Goal: Check status: Check status

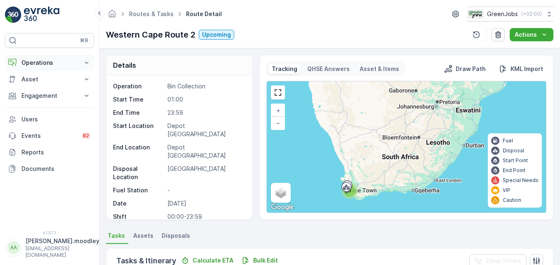
click at [89, 62] on icon at bounding box center [86, 63] width 8 height 8
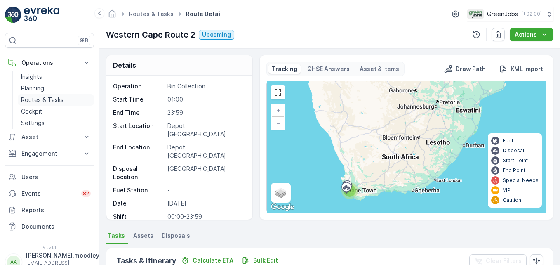
click at [58, 98] on p "Routes & Tasks" at bounding box center [42, 100] width 42 height 8
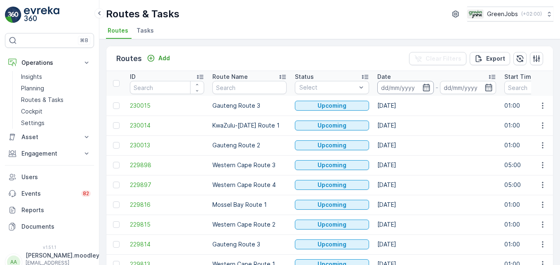
click at [386, 87] on input at bounding box center [405, 87] width 56 height 13
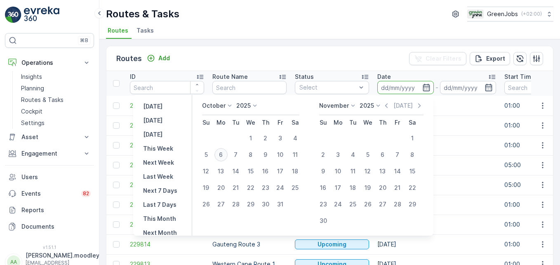
click at [225, 152] on div "6" at bounding box center [220, 154] width 13 height 13
type input "[DATE]"
click at [225, 152] on div "6" at bounding box center [220, 154] width 13 height 13
type input "[DATE]"
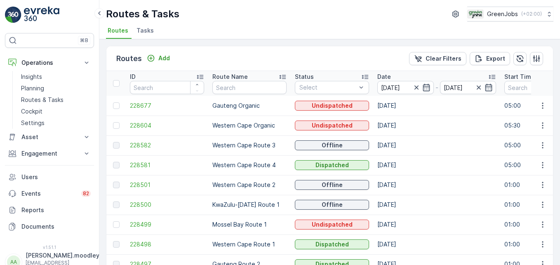
click at [358, 178] on td "Offline" at bounding box center [332, 185] width 82 height 20
